Goal: Information Seeking & Learning: Understand process/instructions

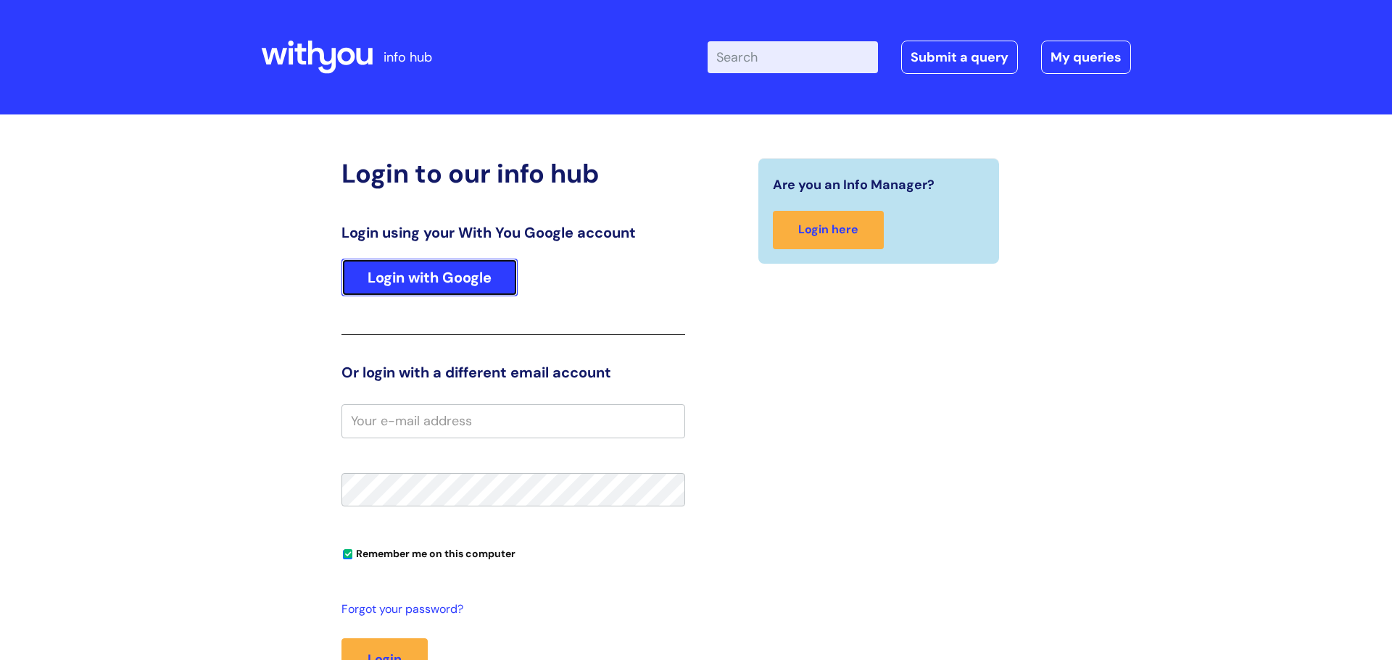
click at [423, 293] on link "Login with Google" at bounding box center [429, 278] width 176 height 38
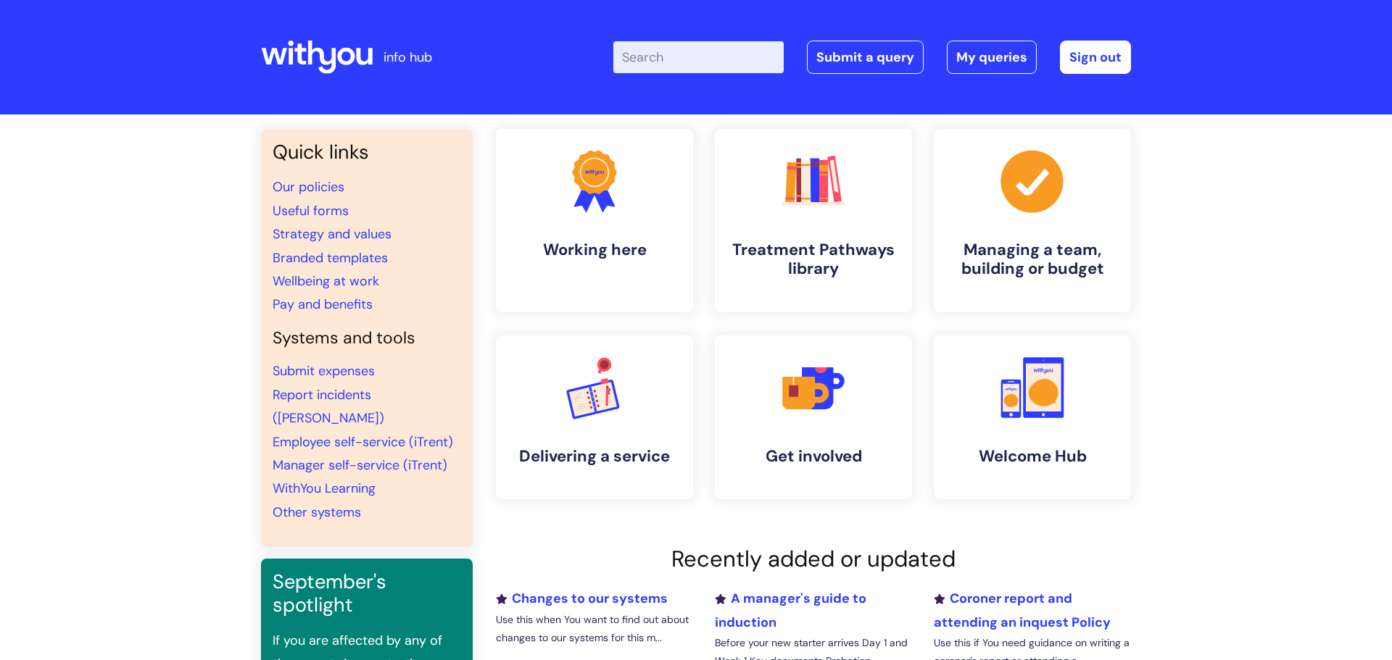
click at [647, 61] on input "Enter your search term here..." at bounding box center [698, 57] width 170 height 32
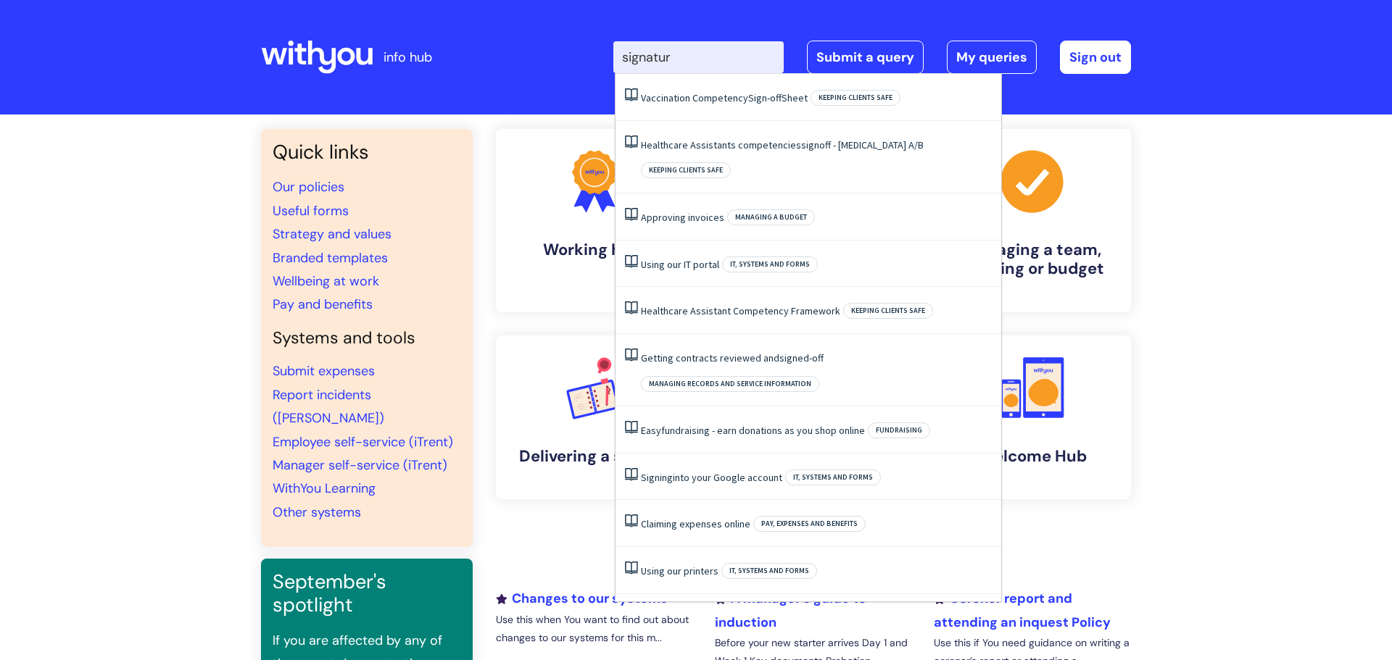
type input "signature"
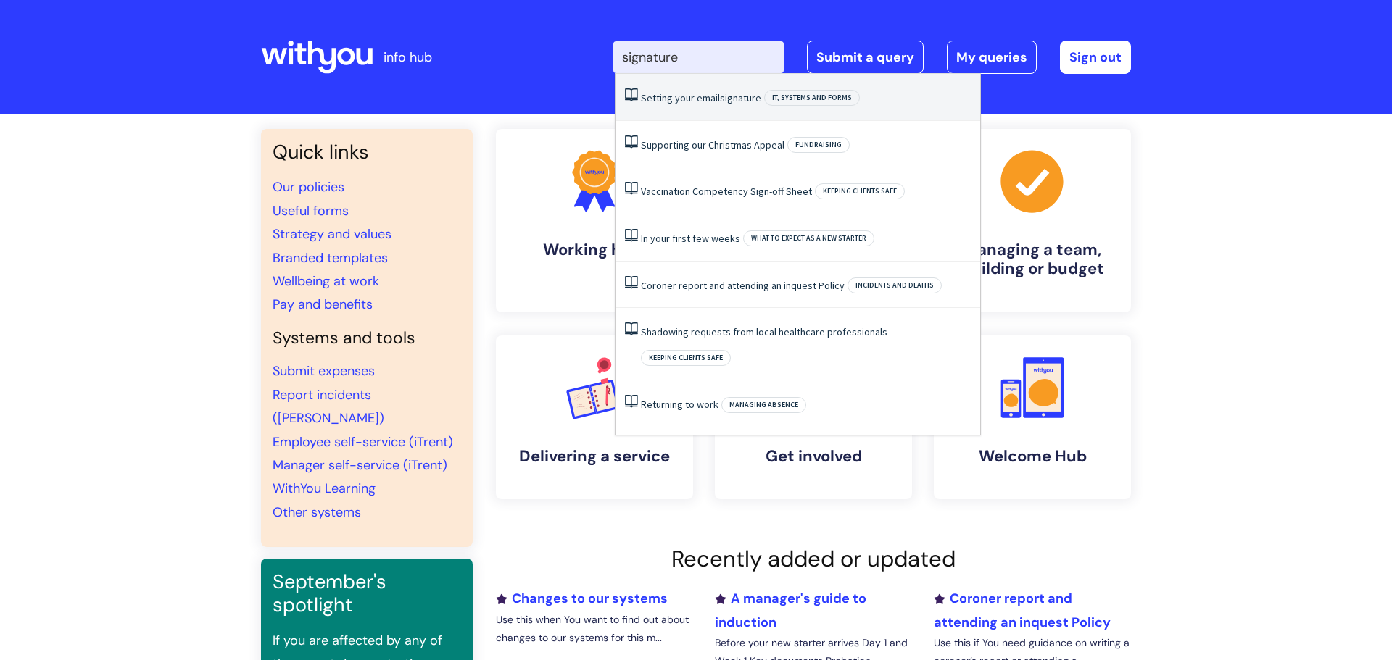
click at [663, 103] on link "Setting your email signature" at bounding box center [701, 97] width 120 height 13
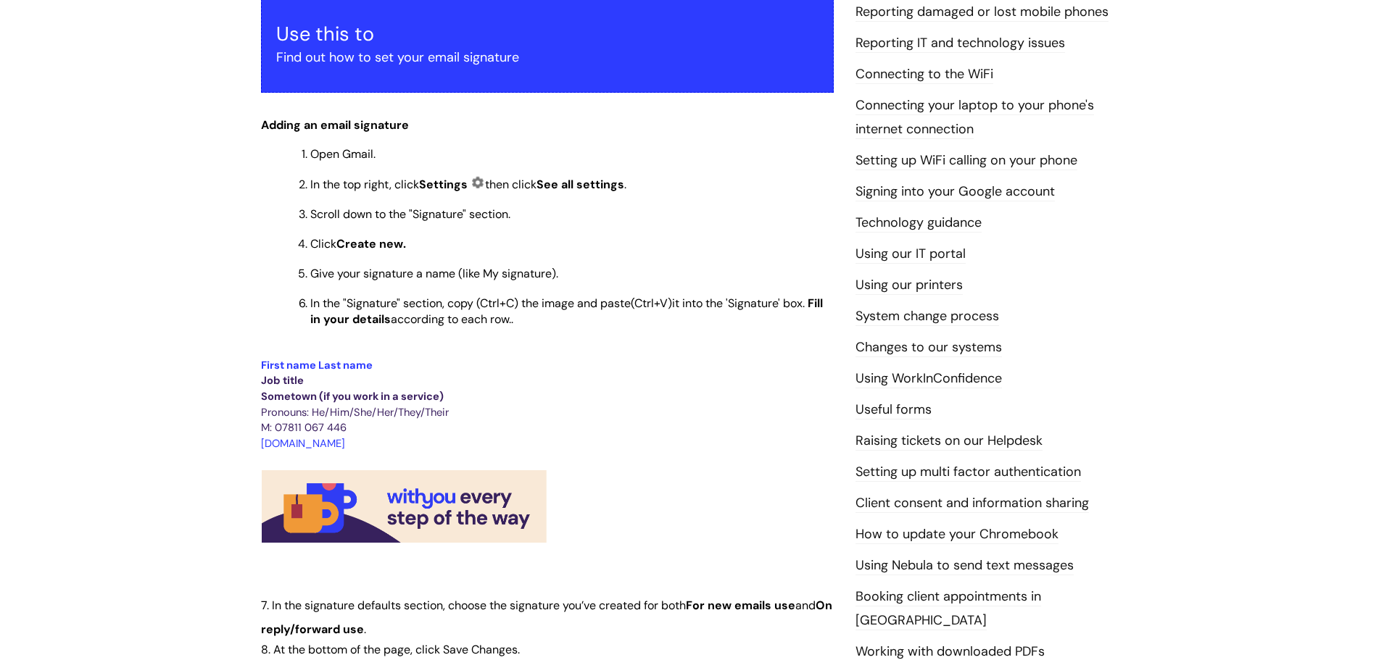
scroll to position [296, 0]
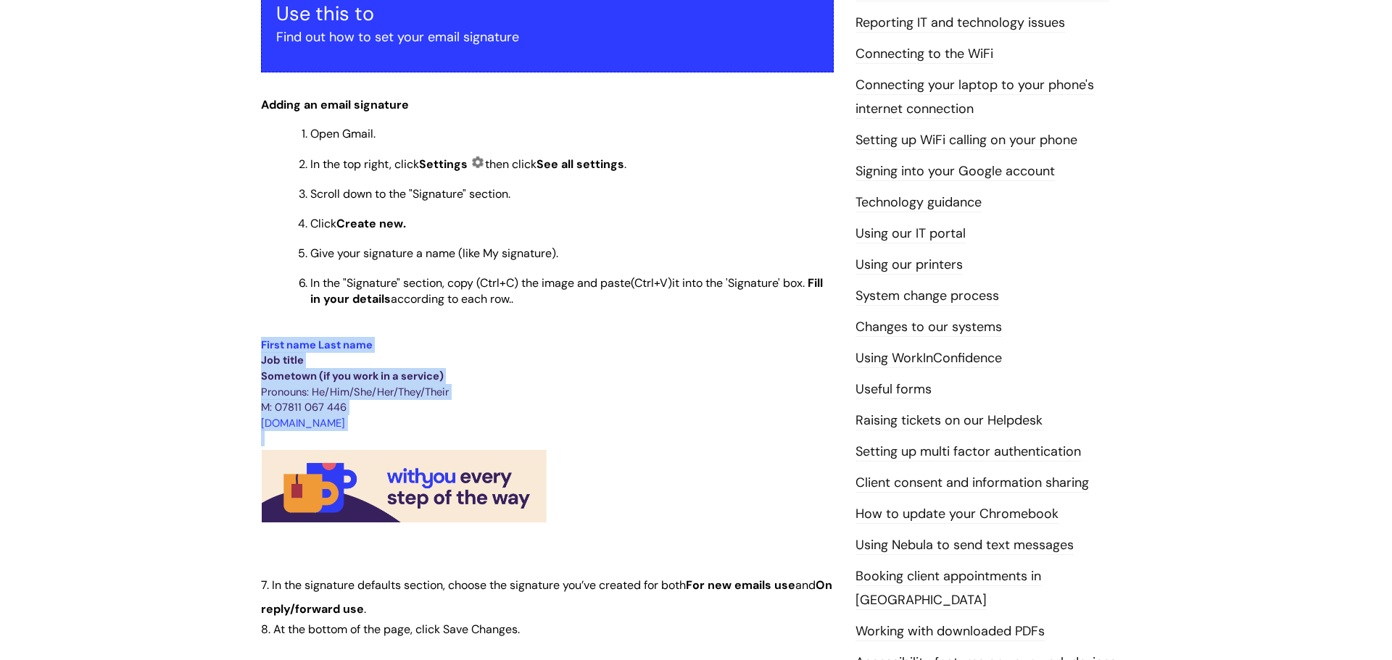
drag, startPoint x: 561, startPoint y: 519, endPoint x: 252, endPoint y: 351, distance: 351.7
click at [252, 351] on div "Setting your email signature Modified on: Wed, 8 Jan, 2025 at 10:31 AM Use this…" at bounding box center [547, 550] width 594 height 1330
click at [667, 448] on p at bounding box center [547, 487] width 573 height 80
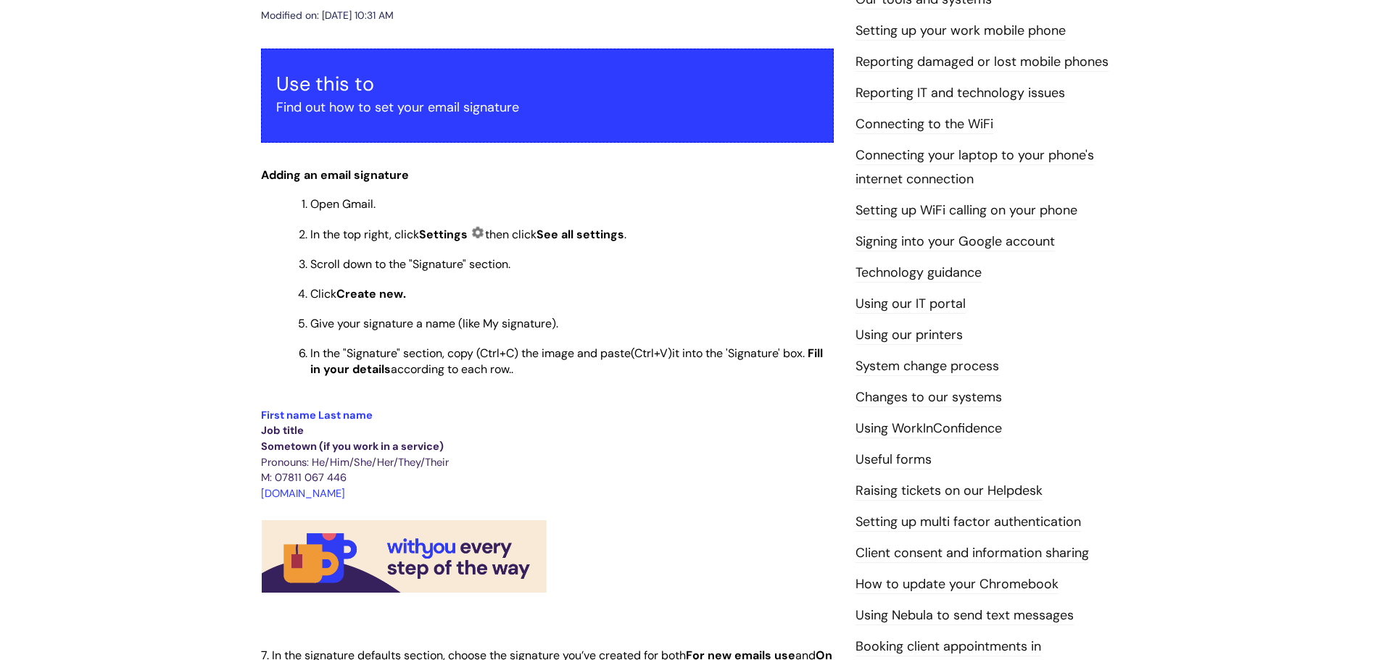
scroll to position [224, 0]
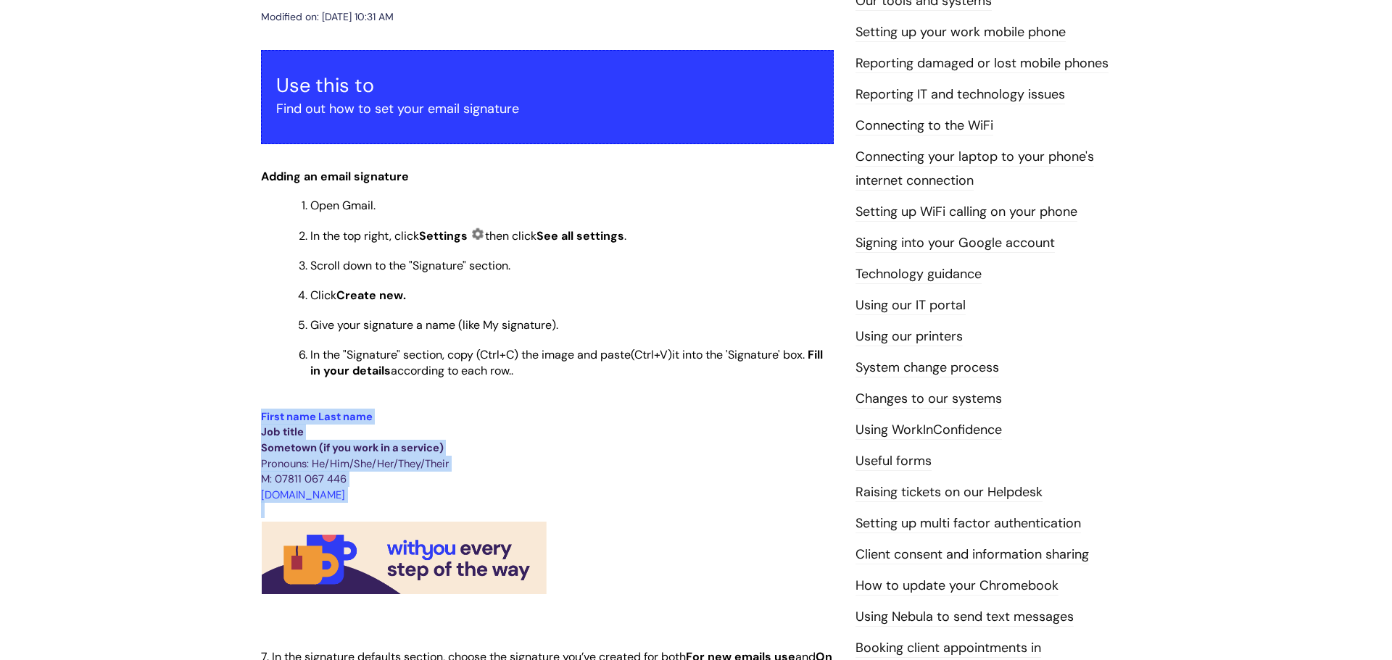
drag, startPoint x: 263, startPoint y: 413, endPoint x: 566, endPoint y: 519, distance: 321.0
click at [566, 519] on div "Use this to Find out how to set your email signature Adding an email signature …" at bounding box center [547, 604] width 573 height 1109
copy div "First name Last name Job title Sometown (if you work in a service) Pronouns: He…"
click at [448, 436] on p "Job title" at bounding box center [547, 432] width 573 height 16
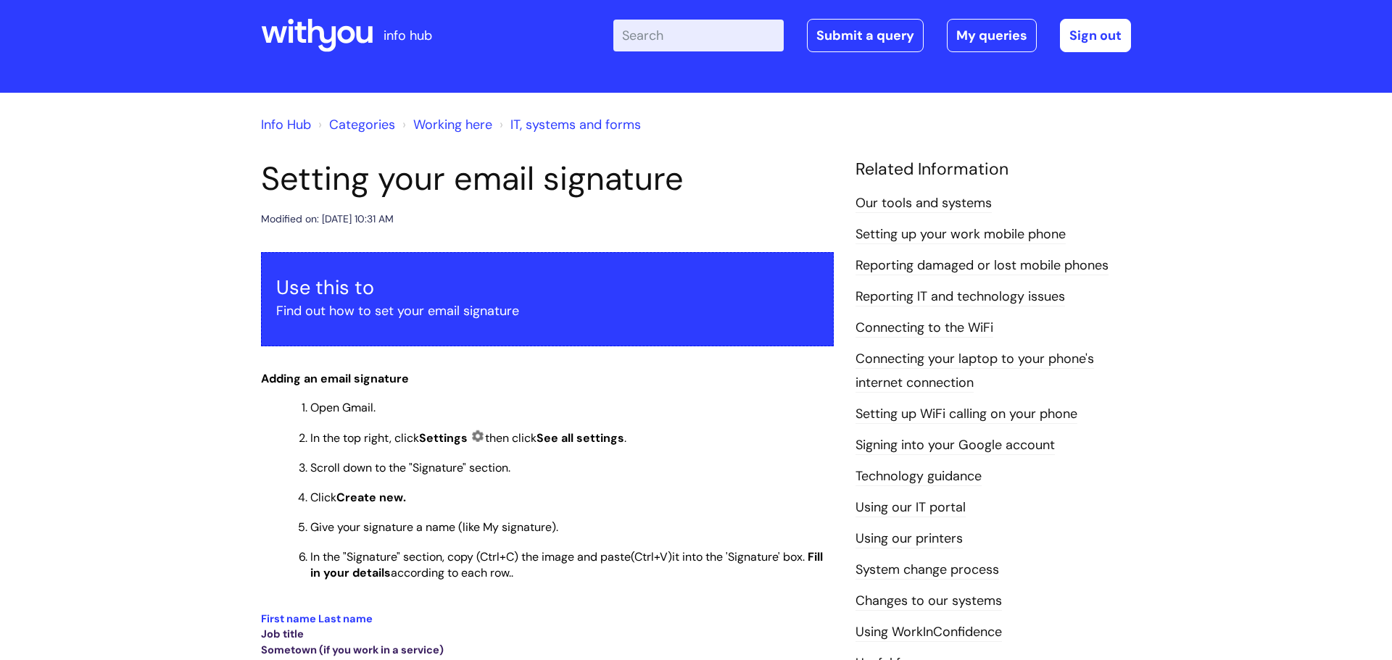
scroll to position [0, 0]
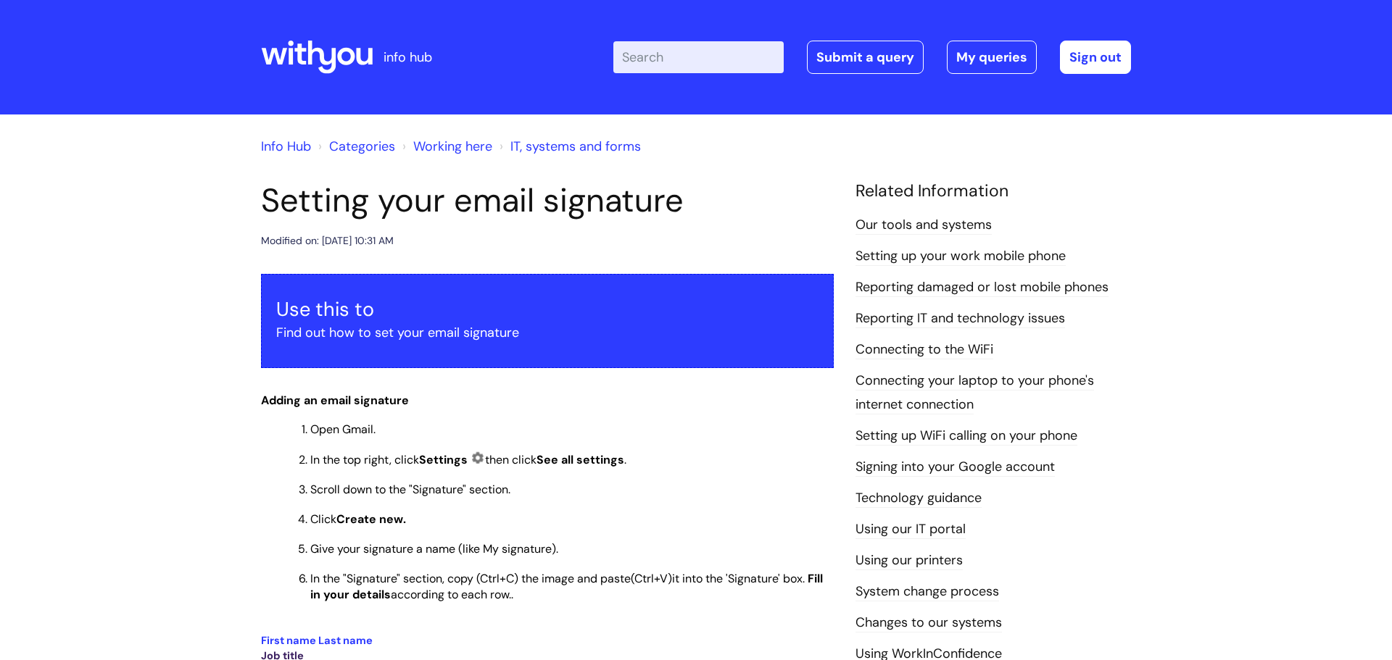
click at [278, 146] on link "Info Hub" at bounding box center [286, 146] width 50 height 17
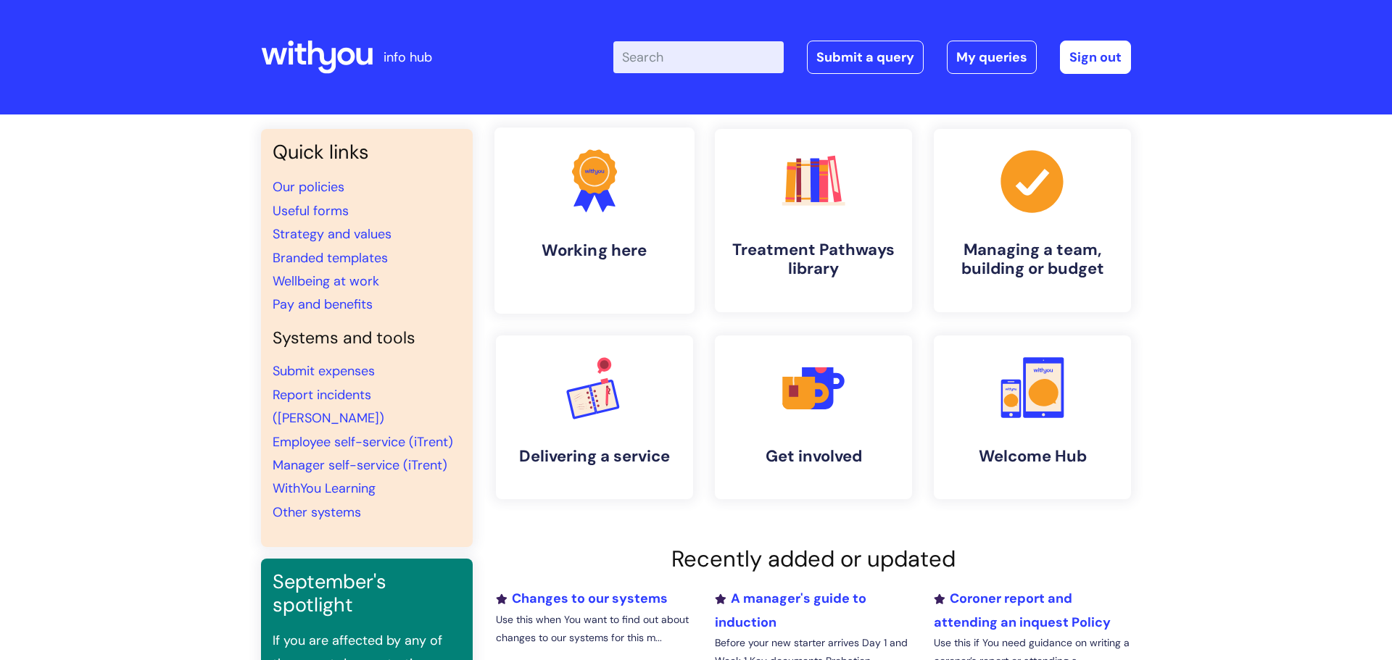
click at [624, 247] on h4 "Working here" at bounding box center [594, 251] width 177 height 20
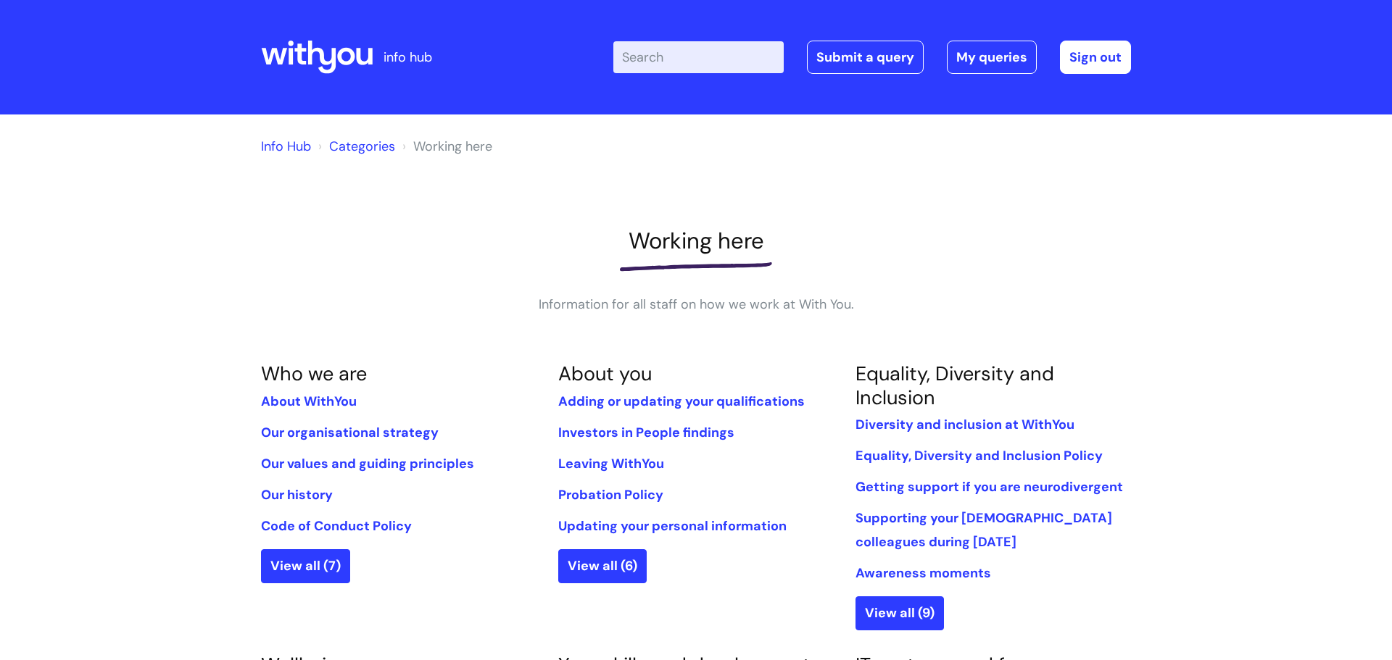
click at [287, 148] on link "Info Hub" at bounding box center [286, 146] width 50 height 17
